Goal: Information Seeking & Learning: Learn about a topic

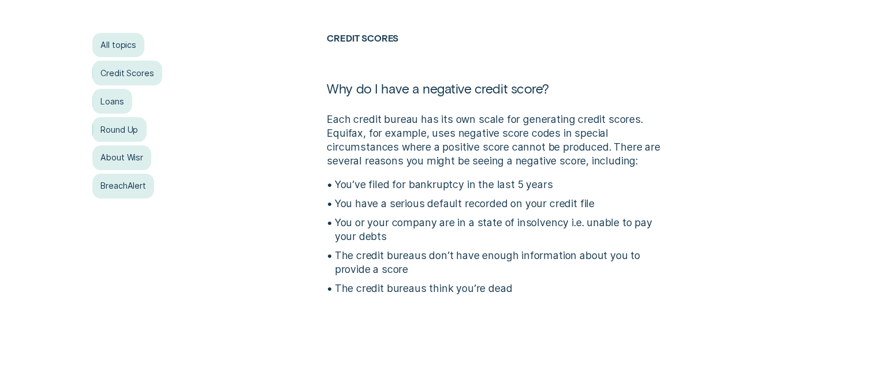
scroll to position [289, 0]
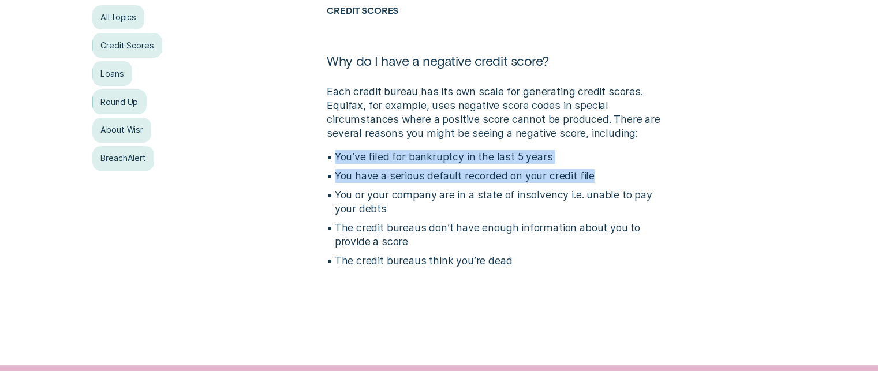
drag, startPoint x: 620, startPoint y: 182, endPoint x: 333, endPoint y: 157, distance: 287.6
click at [333, 157] on ul "You’ve filed for bankruptcy in the last 5 years You have a serious default reco…" at bounding box center [497, 209] width 341 height 118
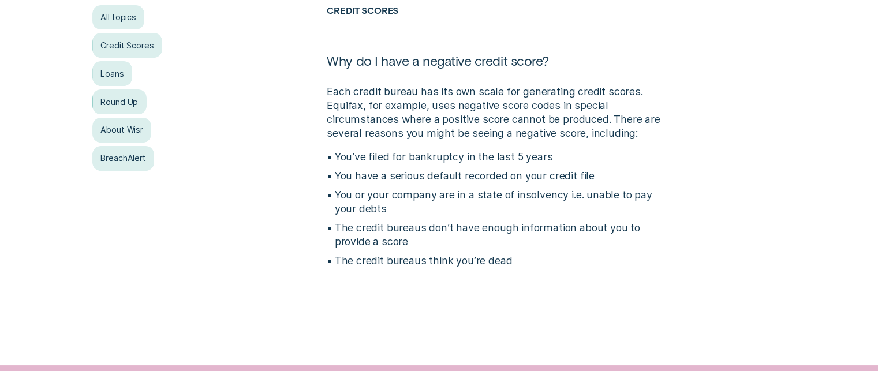
click at [508, 196] on p "You or your company are in a state of insolvency i.e. unable to pay your debts" at bounding box center [502, 202] width 334 height 28
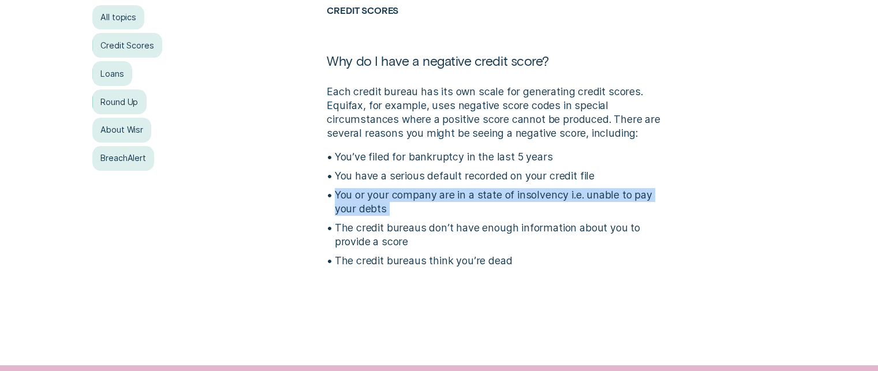
click at [508, 196] on p "You or your company are in a state of insolvency i.e. unable to pay your debts" at bounding box center [502, 202] width 334 height 28
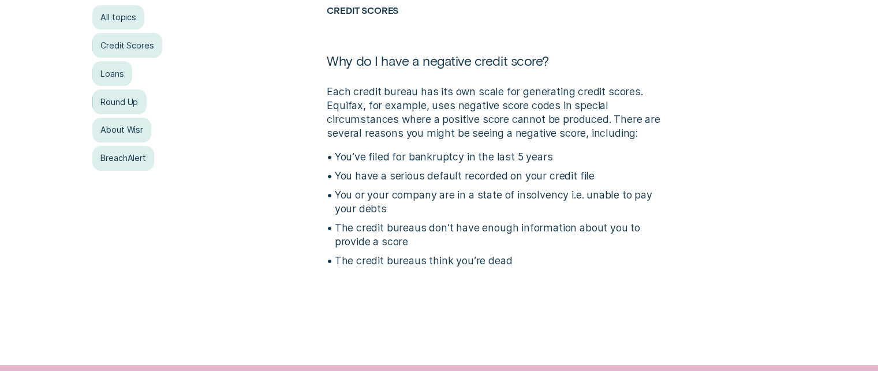
click at [482, 228] on p "The credit bureaus don’t have enough information about you to provide a score" at bounding box center [502, 235] width 334 height 28
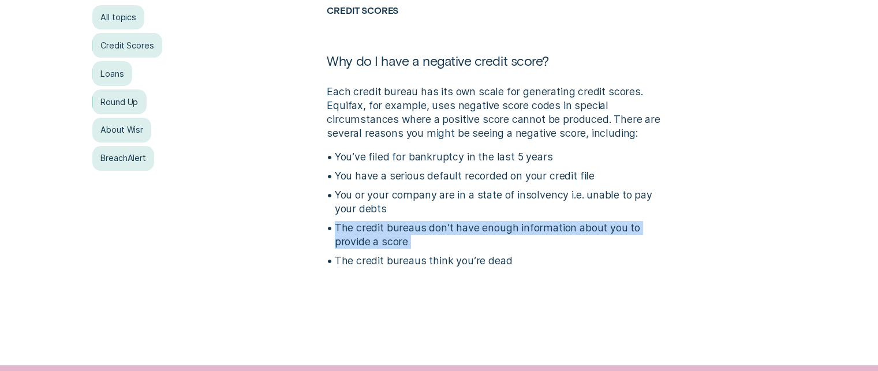
click at [482, 228] on p "The credit bureaus don’t have enough information about you to provide a score" at bounding box center [502, 235] width 334 height 28
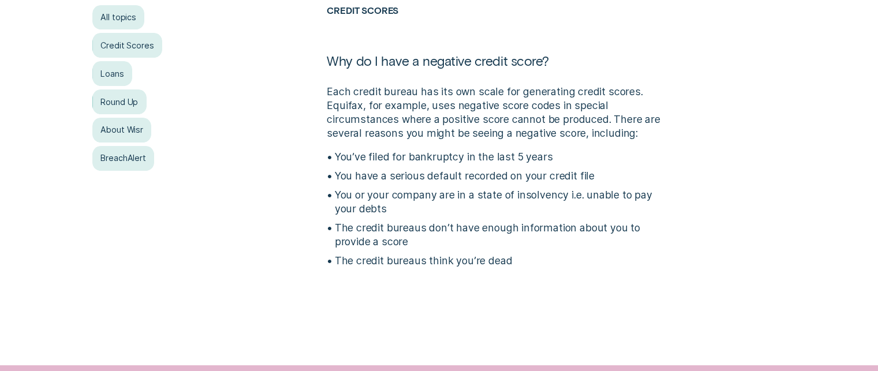
click at [487, 256] on p "The credit bureaus think you’re dead" at bounding box center [502, 261] width 334 height 14
click at [537, 265] on p "The credit bureaus think you’re dead" at bounding box center [502, 261] width 334 height 14
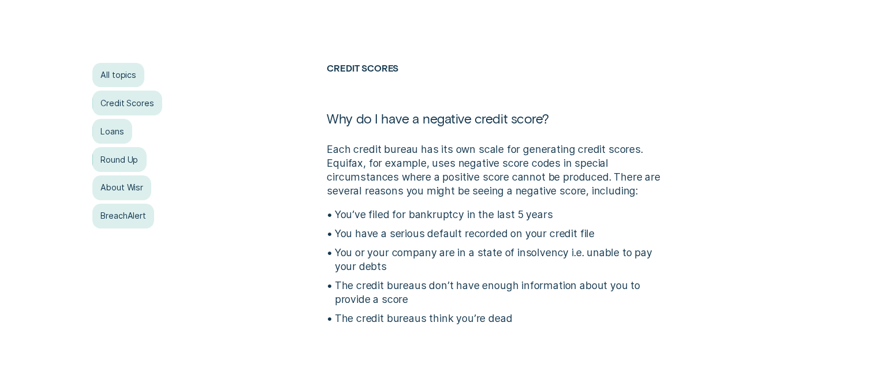
scroll to position [231, 0]
